Goal: Information Seeking & Learning: Learn about a topic

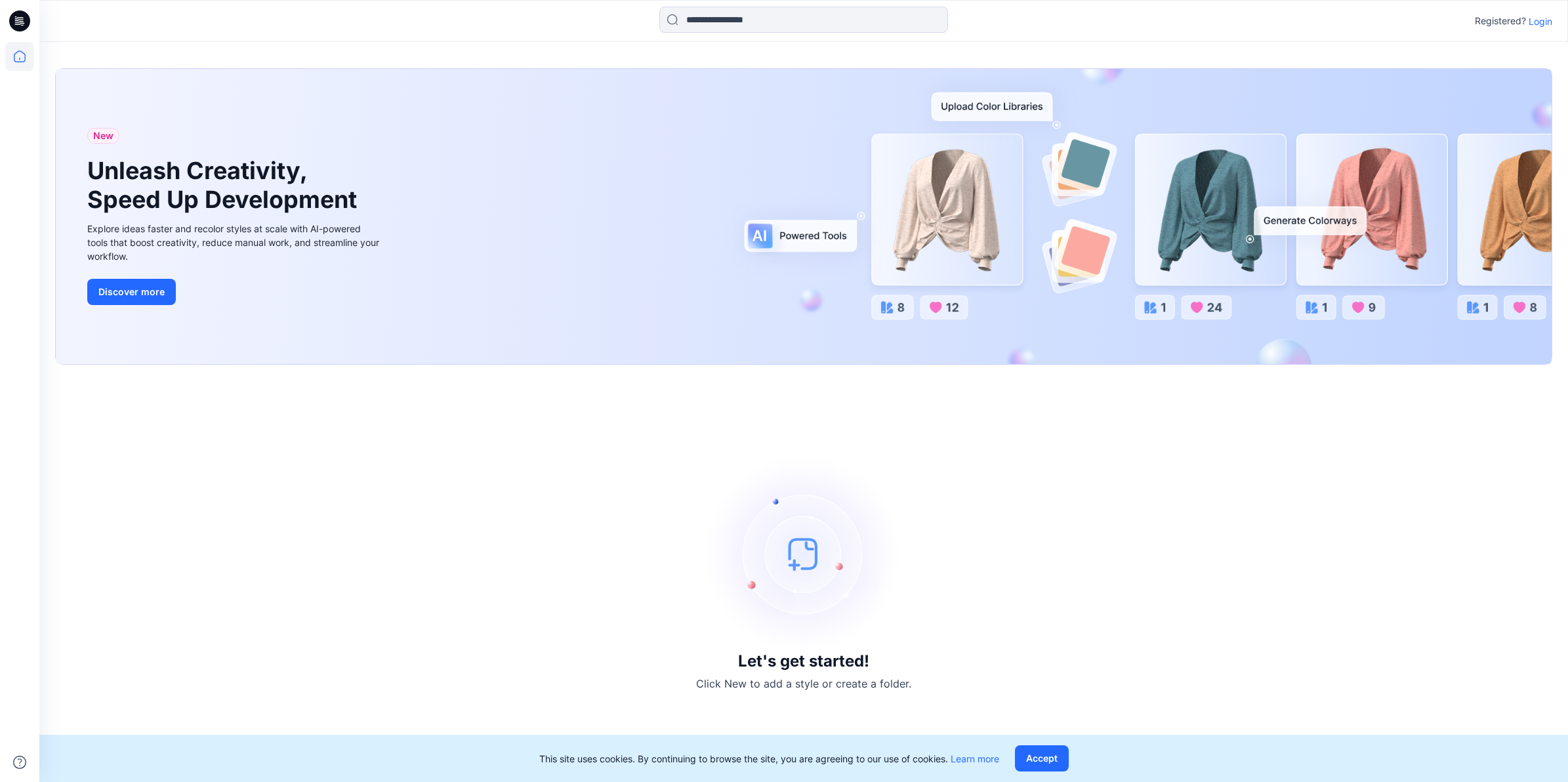
click at [1543, 21] on p "Login" at bounding box center [1540, 21] width 24 height 14
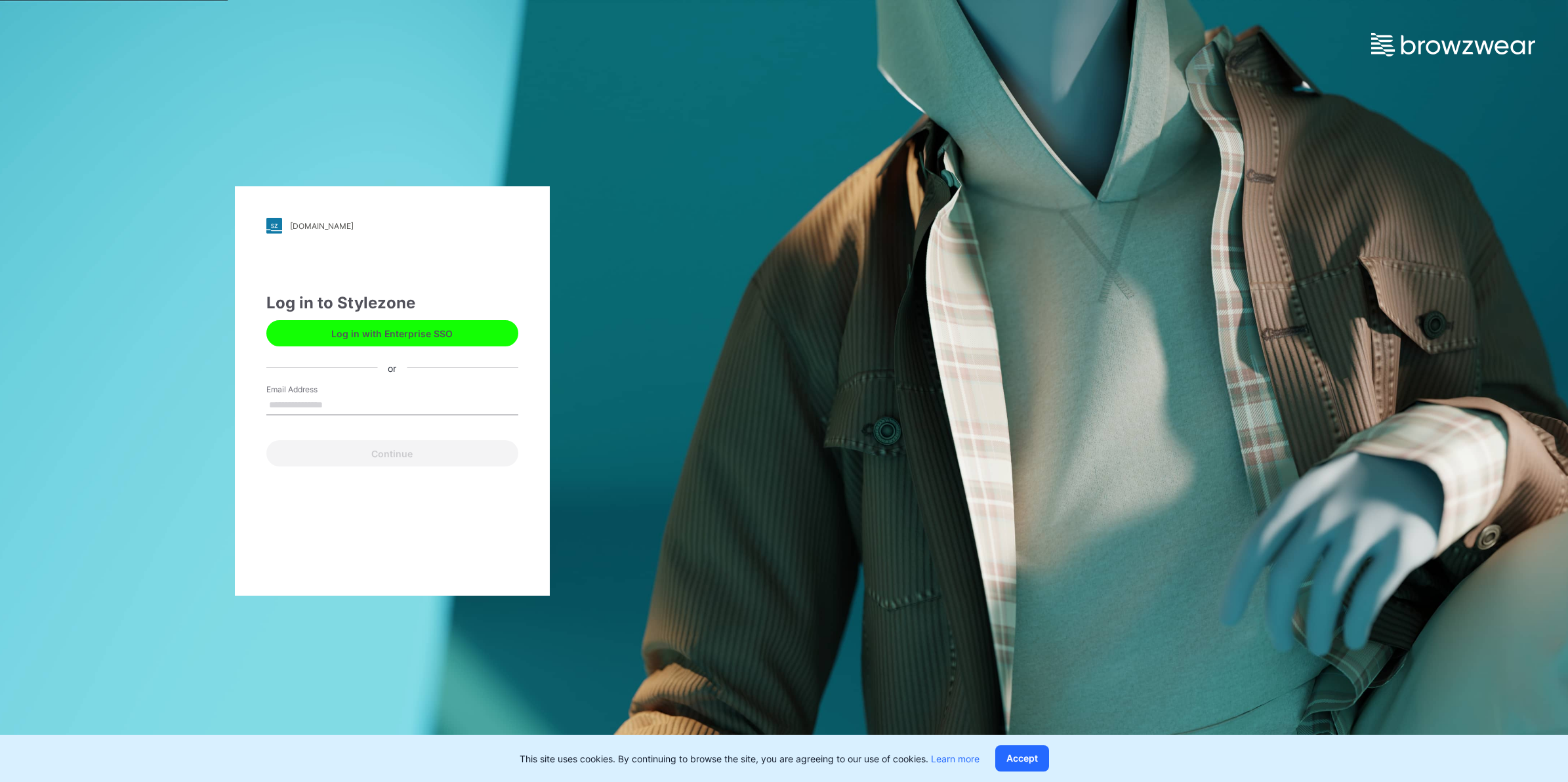
click at [339, 412] on input "Email Address" at bounding box center [392, 405] width 252 height 19
type input "**********"
click at [362, 459] on button "Continue" at bounding box center [392, 453] width 252 height 26
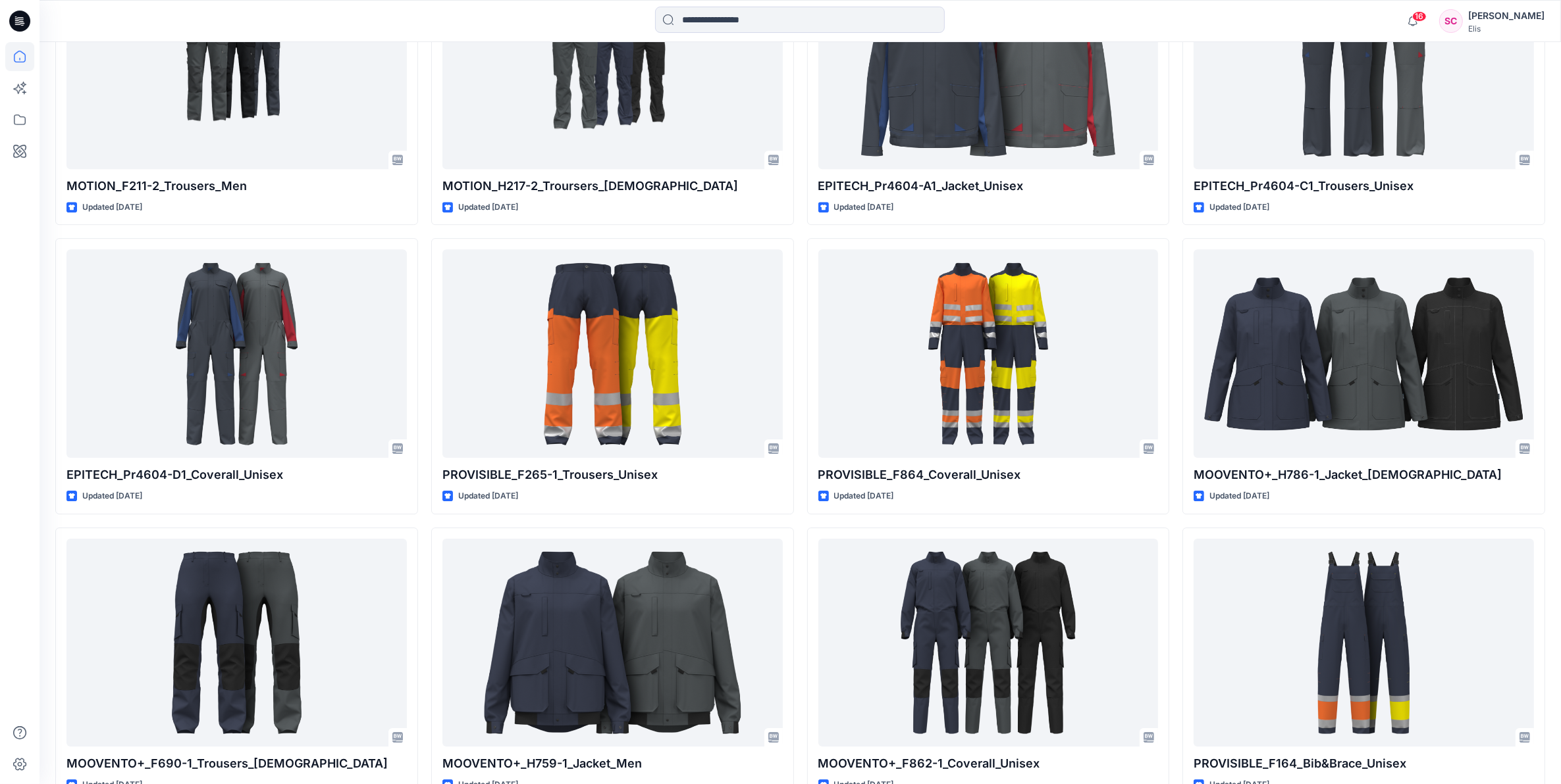
scroll to position [5153, 0]
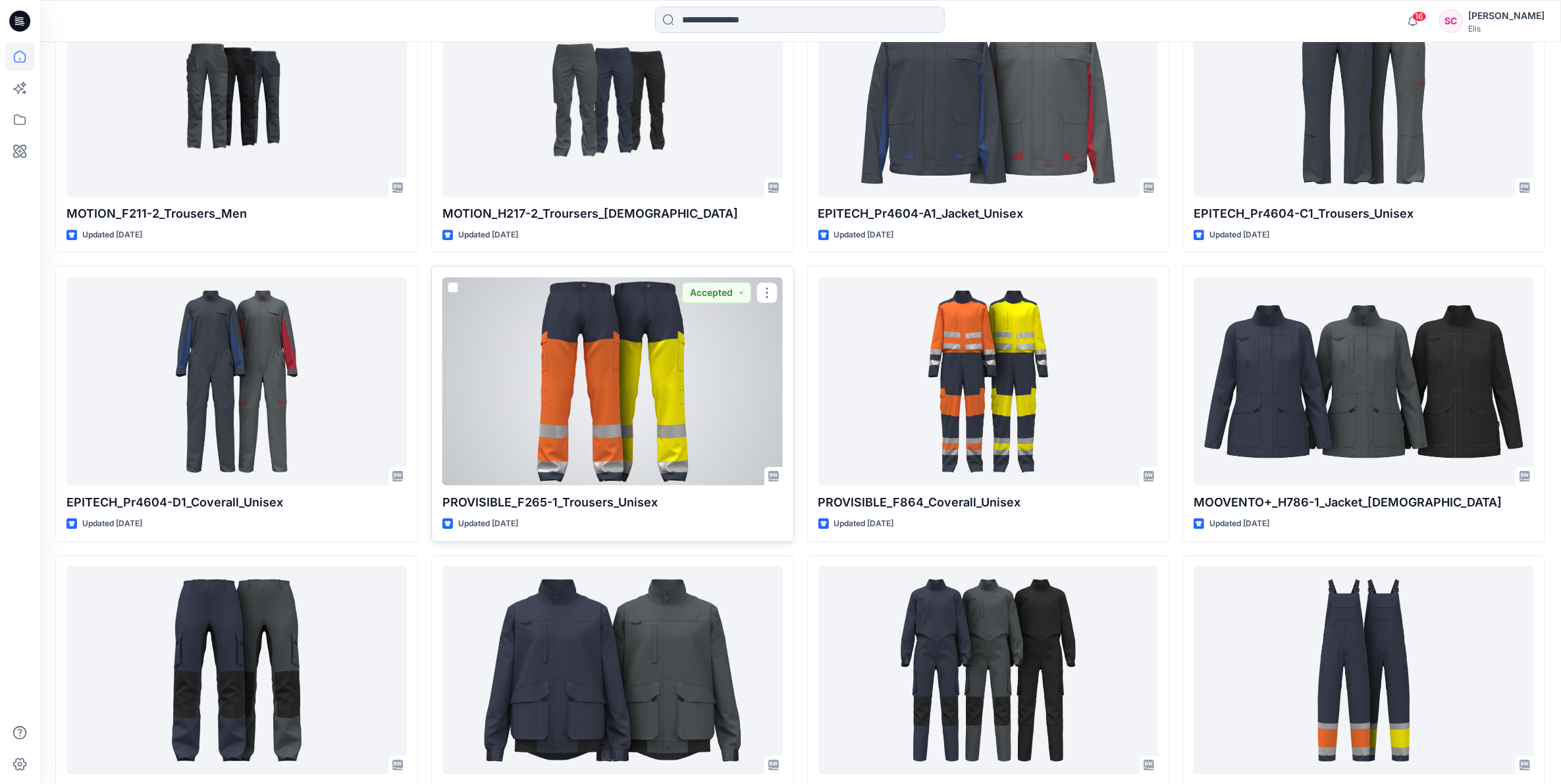
click at [623, 476] on div at bounding box center [613, 381] width 341 height 209
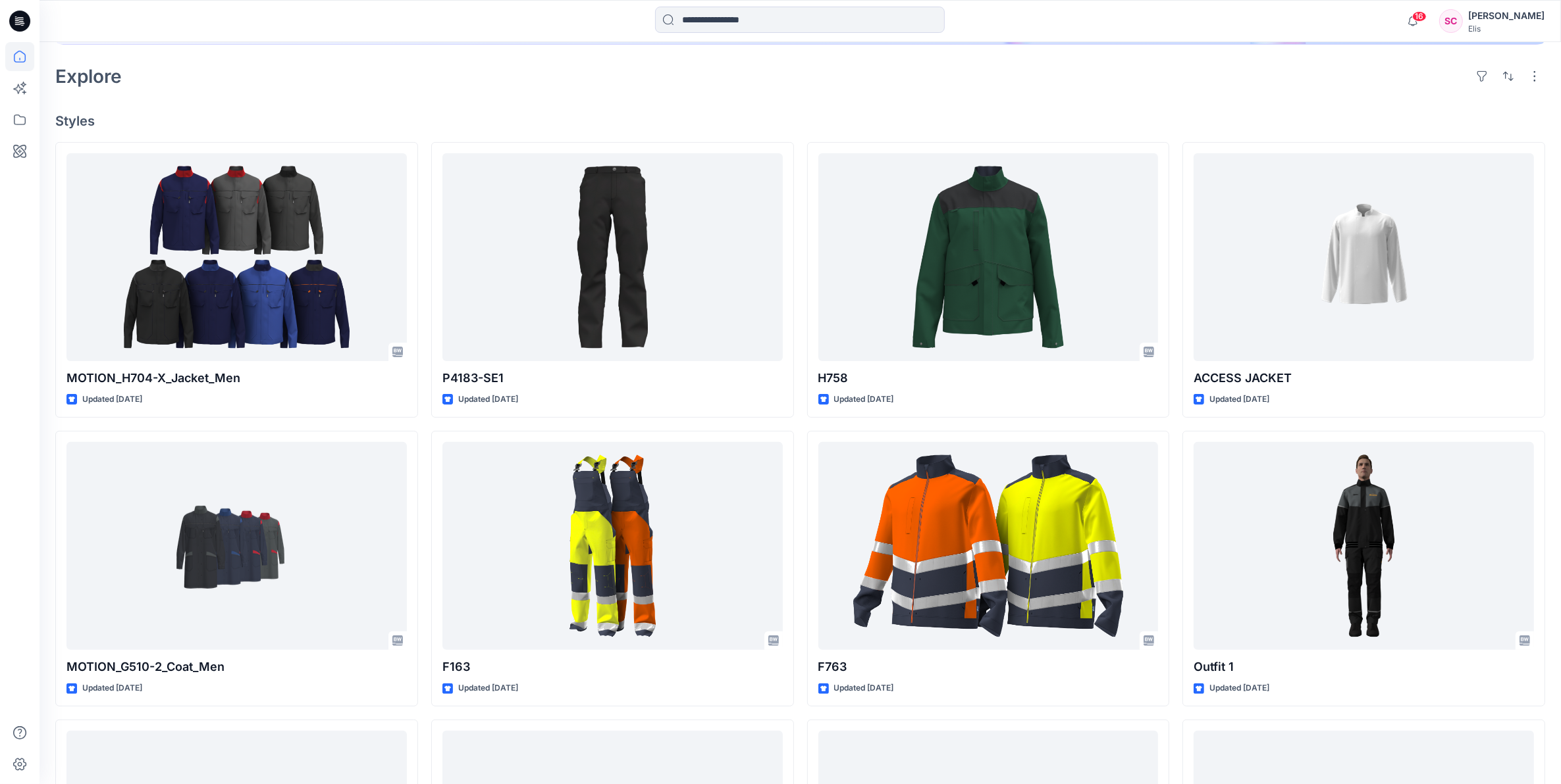
scroll to position [411, 0]
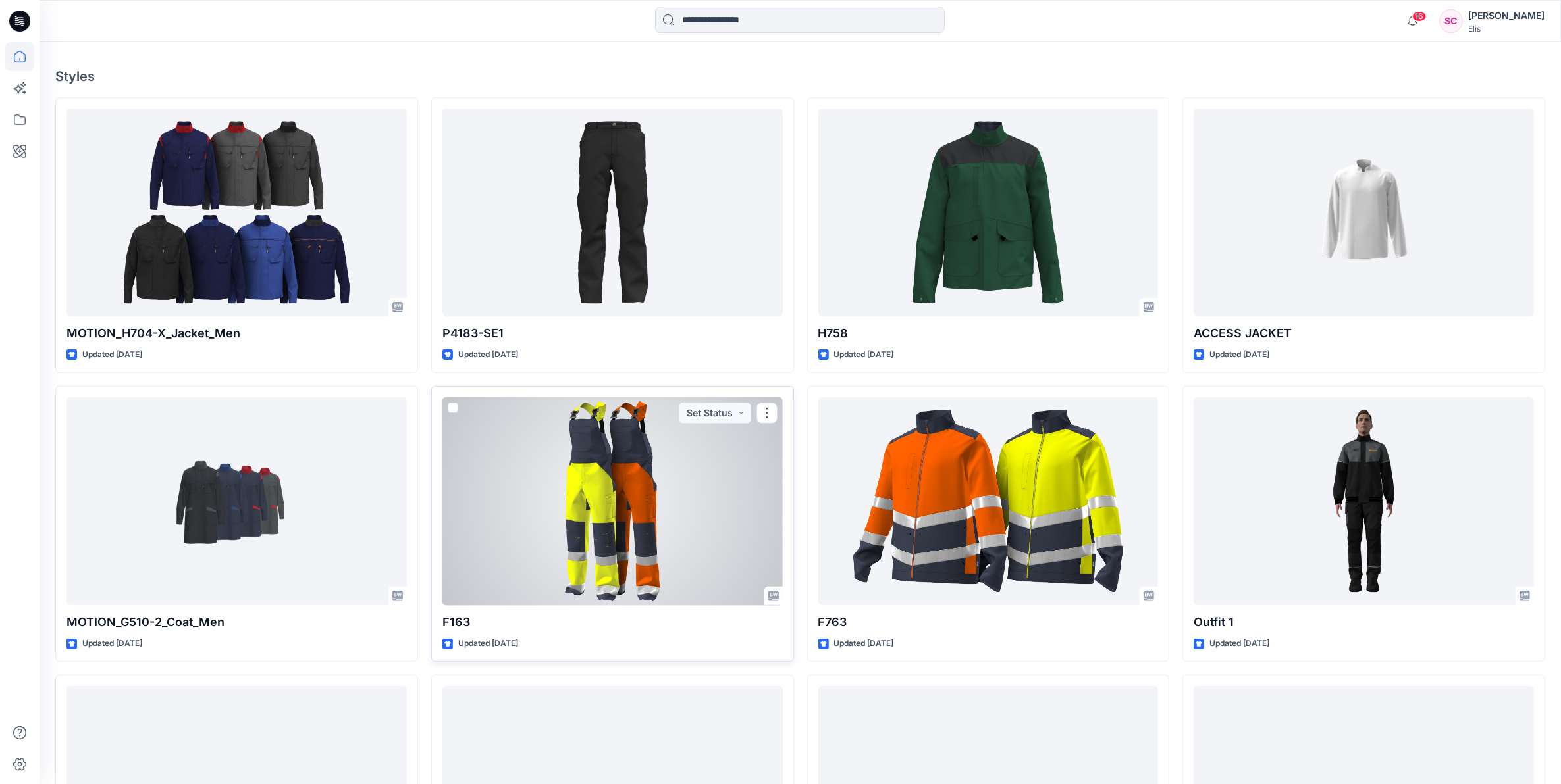
click at [636, 452] on div at bounding box center [613, 502] width 341 height 209
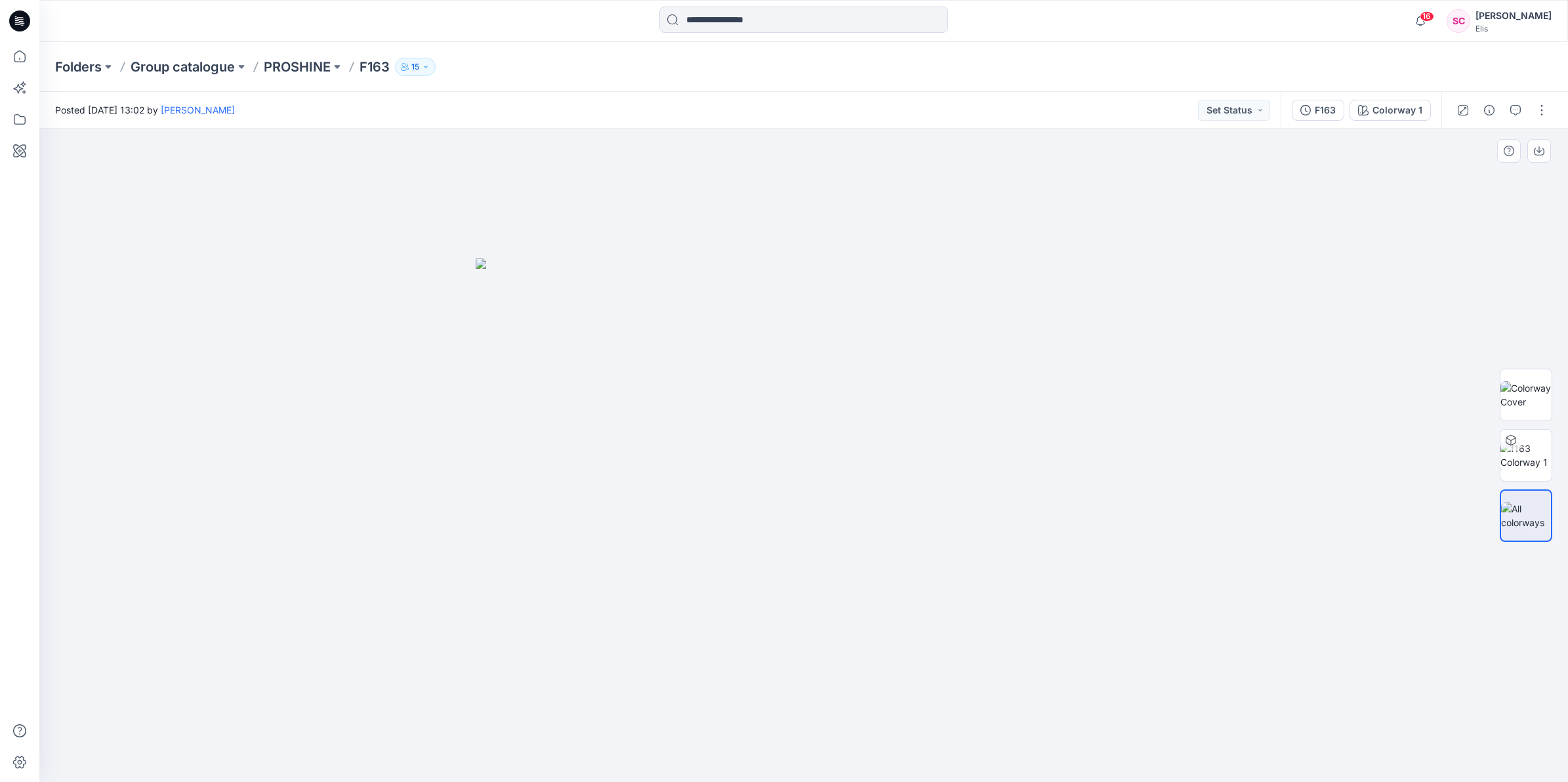
click at [743, 408] on img at bounding box center [803, 520] width 656 height 523
drag, startPoint x: 758, startPoint y: 405, endPoint x: 738, endPoint y: 408, distance: 20.2
click at [738, 408] on img at bounding box center [803, 520] width 656 height 523
click at [1527, 385] on img at bounding box center [1526, 395] width 51 height 27
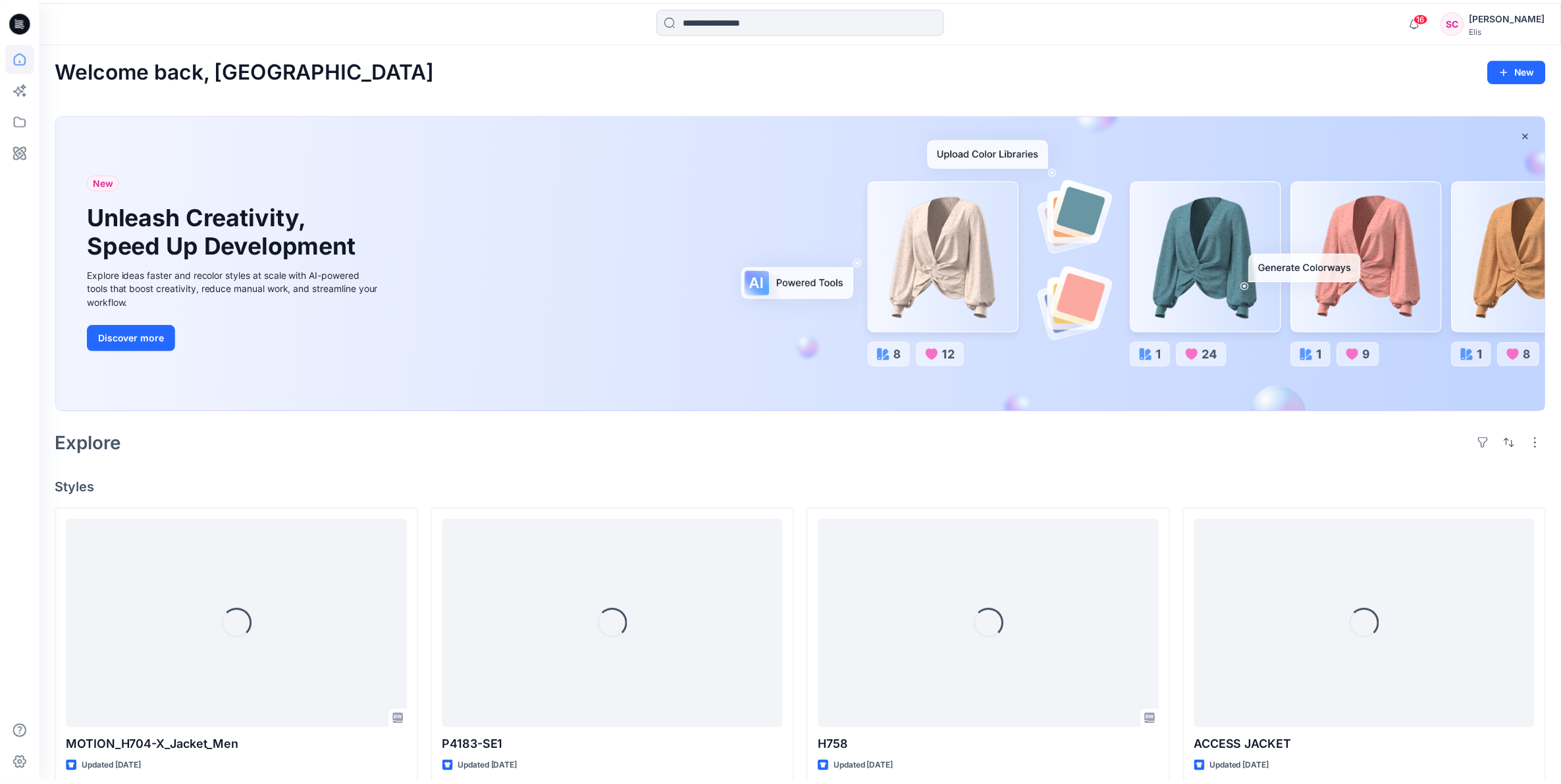
scroll to position [411, 0]
